Goal: Navigation & Orientation: Go to known website

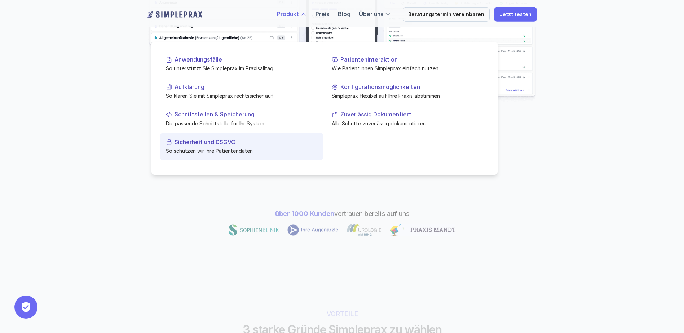
scroll to position [253, 0]
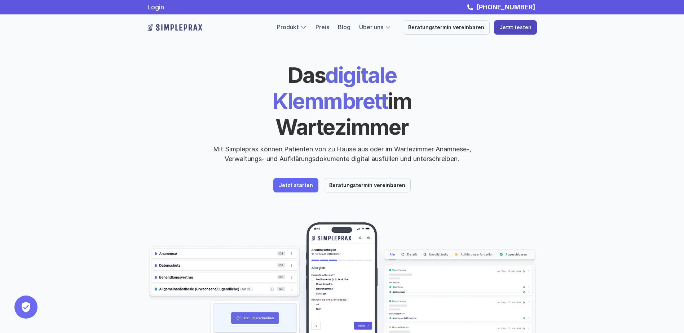
click at [521, 28] on p "Jetzt testen" at bounding box center [516, 28] width 32 height 6
click at [145, 8] on div "Login +49 89 54196861" at bounding box center [342, 7] width 433 height 8
click at [155, 5] on link "Login" at bounding box center [156, 7] width 17 height 8
